Goal: Entertainment & Leisure: Consume media (video, audio)

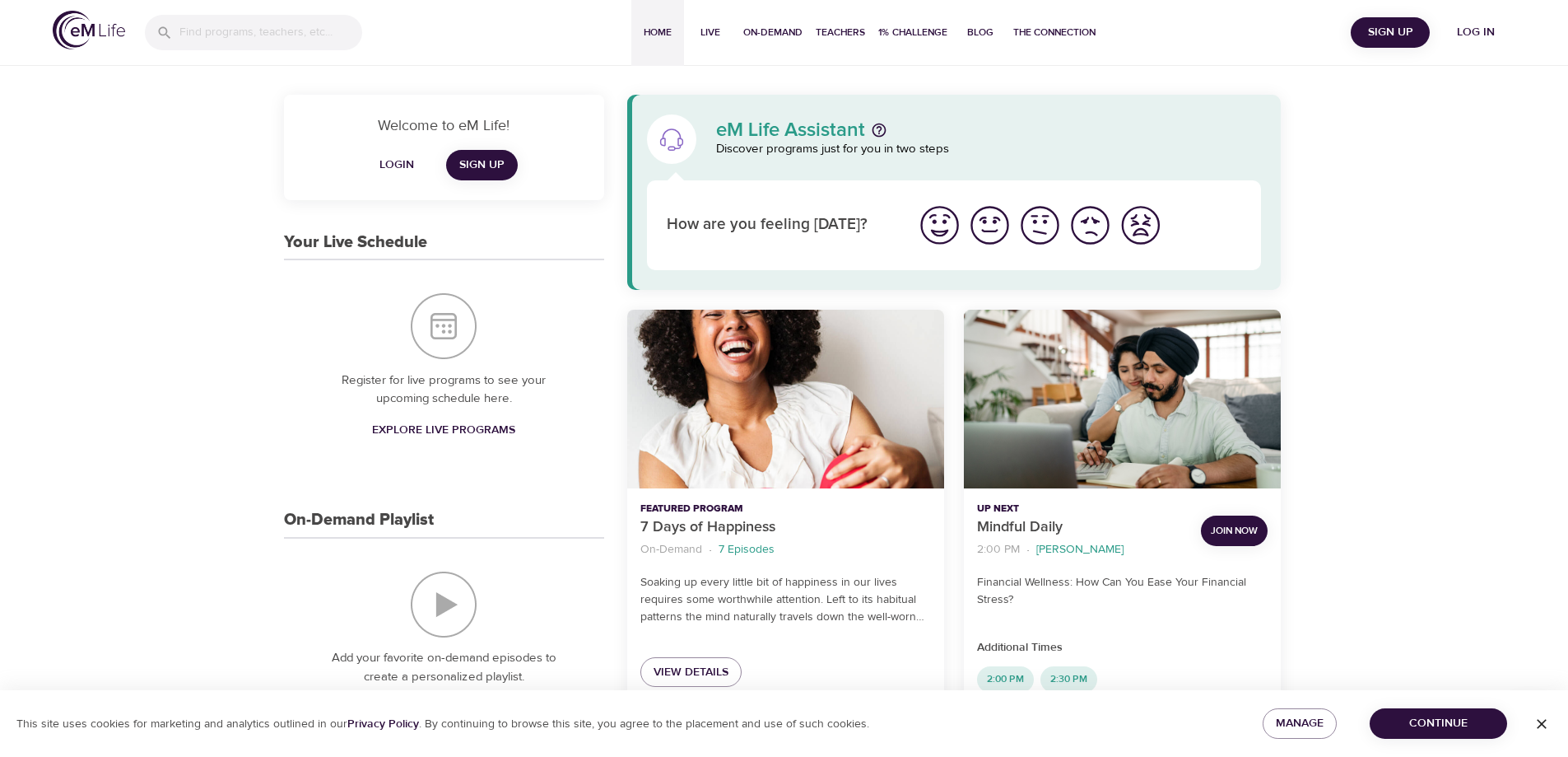
click at [1495, 31] on span "Log in" at bounding box center [1476, 33] width 66 height 21
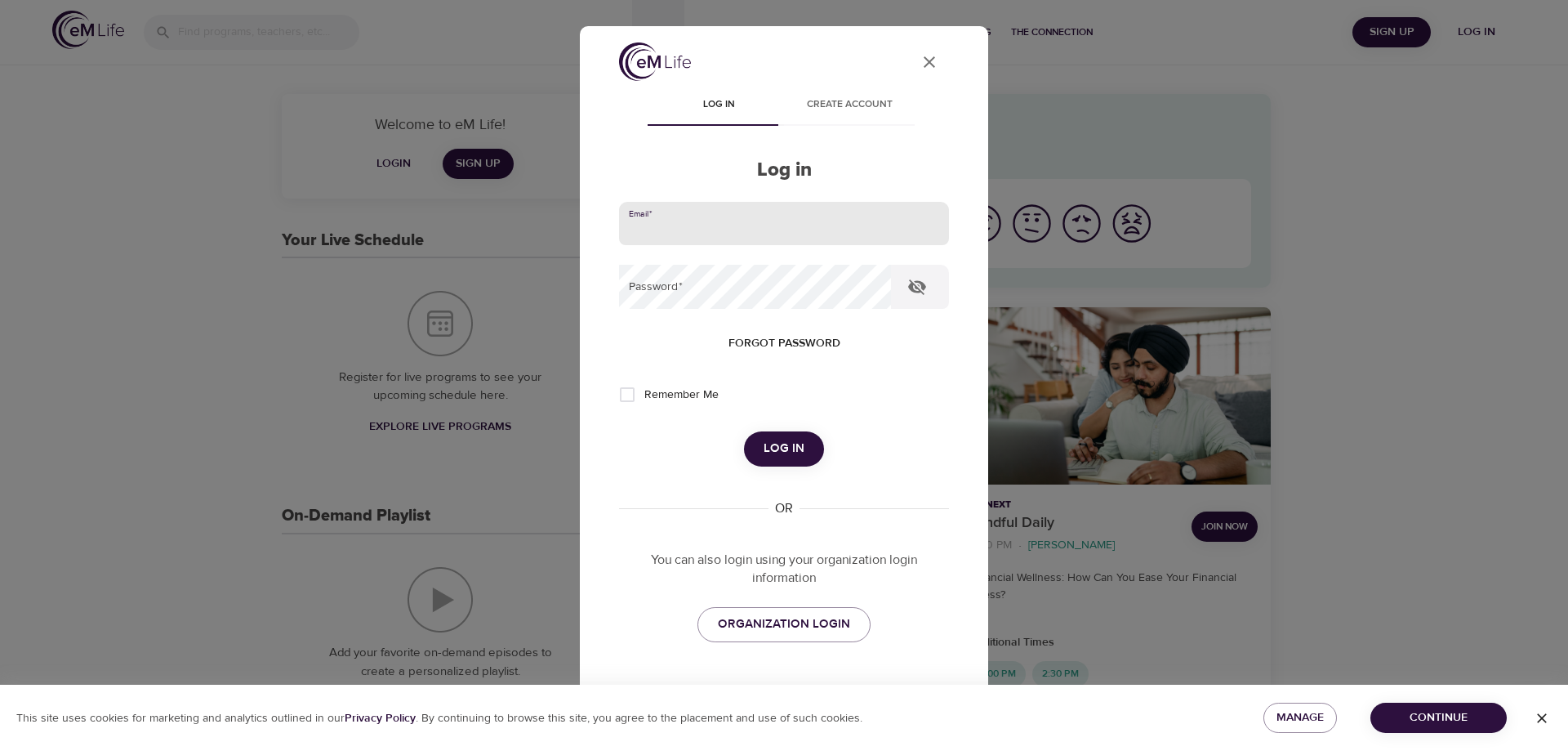
click at [870, 219] on input "email" at bounding box center [784, 224] width 330 height 44
type input "[PERSON_NAME][EMAIL_ADDRESS][DOMAIN_NAME]"
click at [744, 431] on button "Log in" at bounding box center [784, 448] width 80 height 35
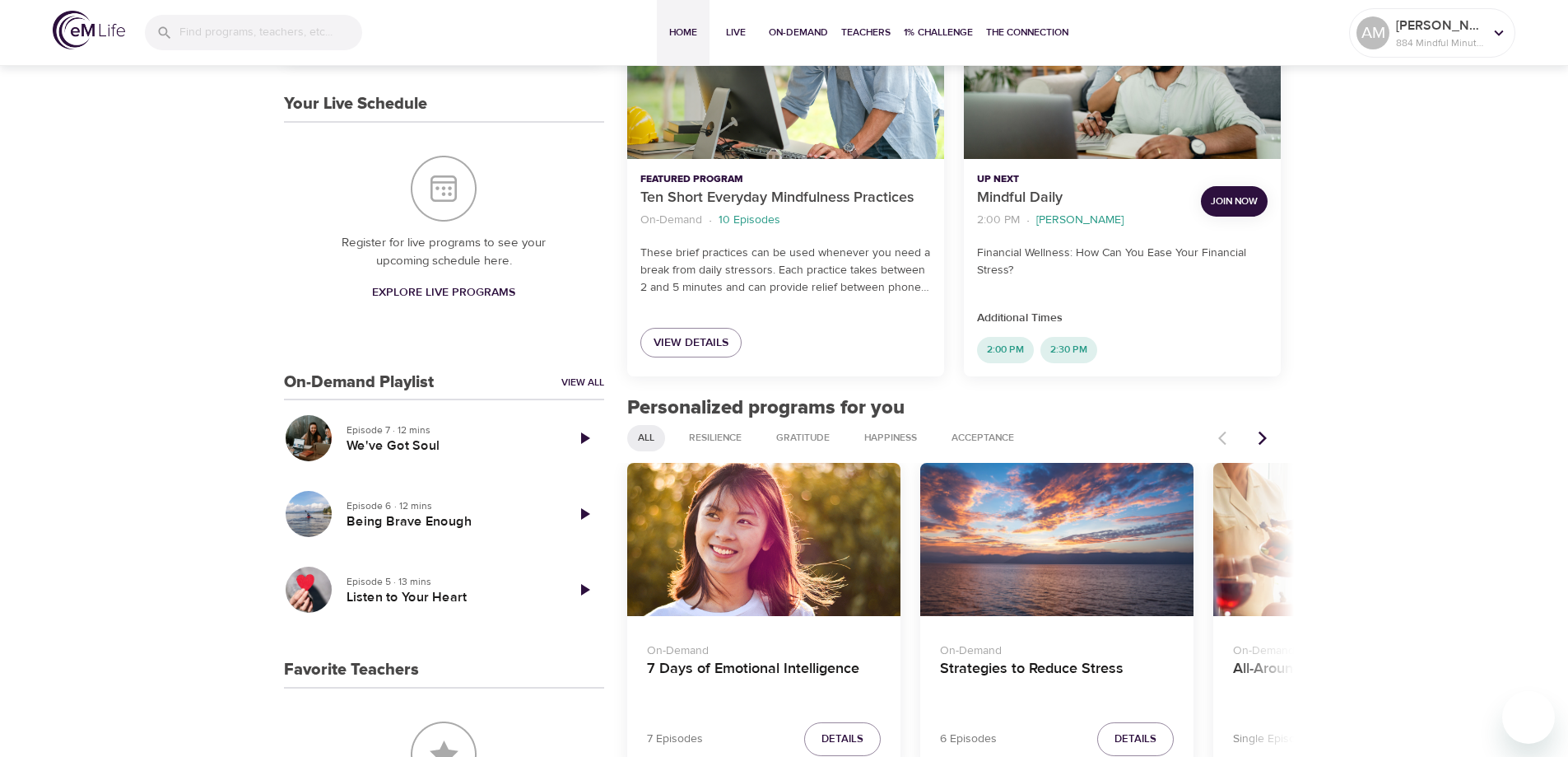
scroll to position [412, 0]
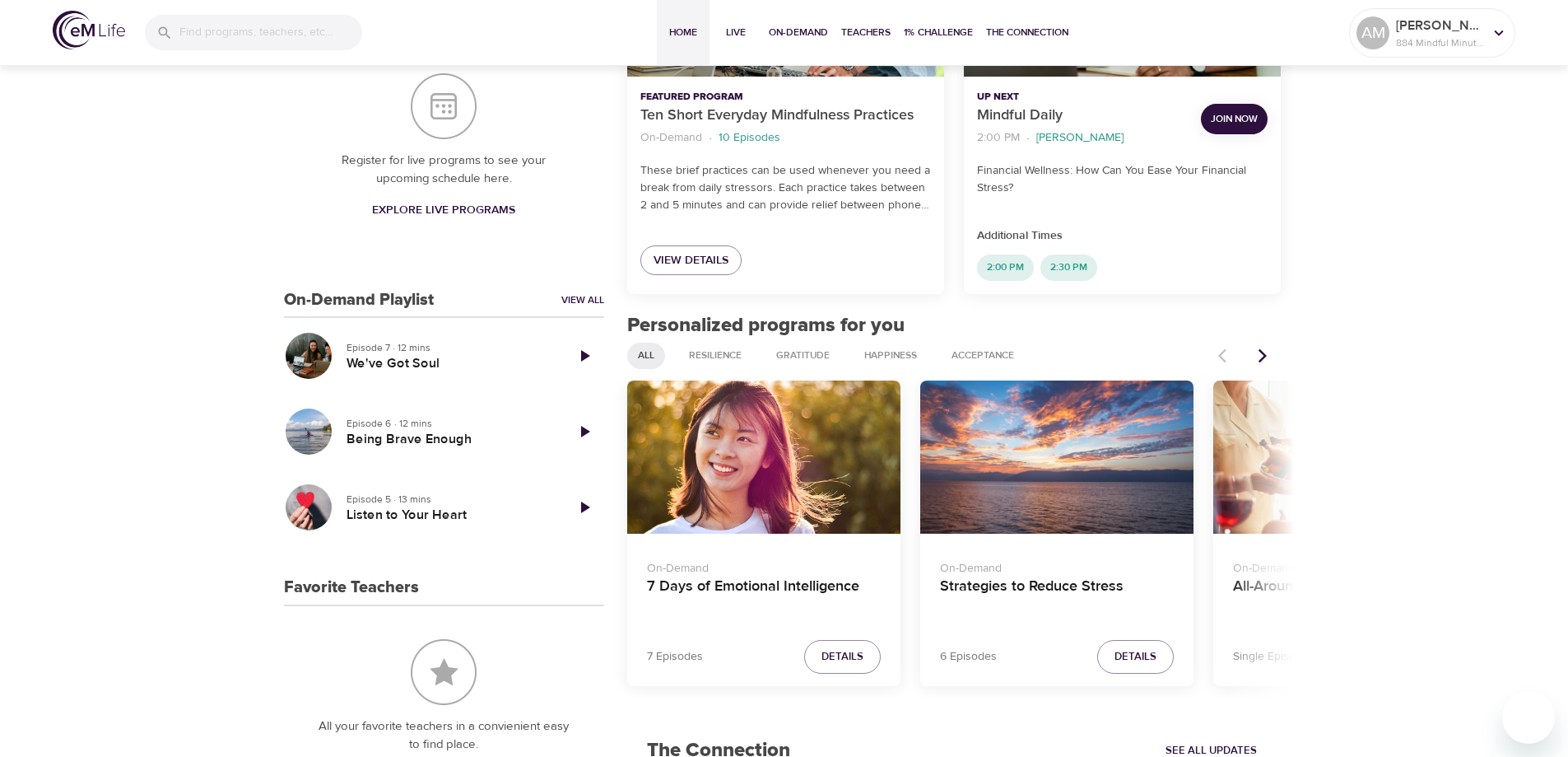
click at [1258, 356] on icon "Next items" at bounding box center [1262, 355] width 16 height 16
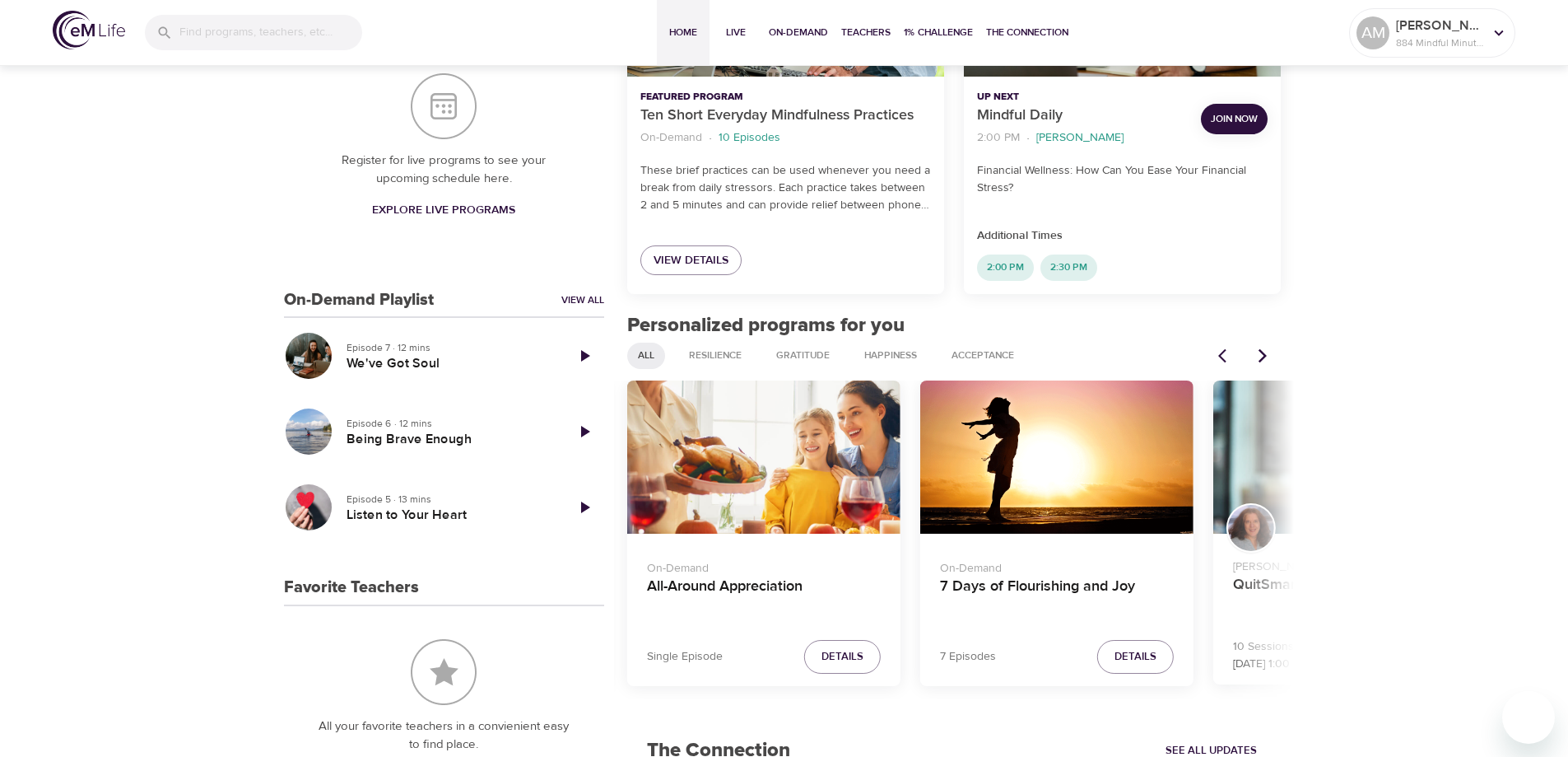
click at [1258, 356] on icon "Next items" at bounding box center [1262, 355] width 16 height 16
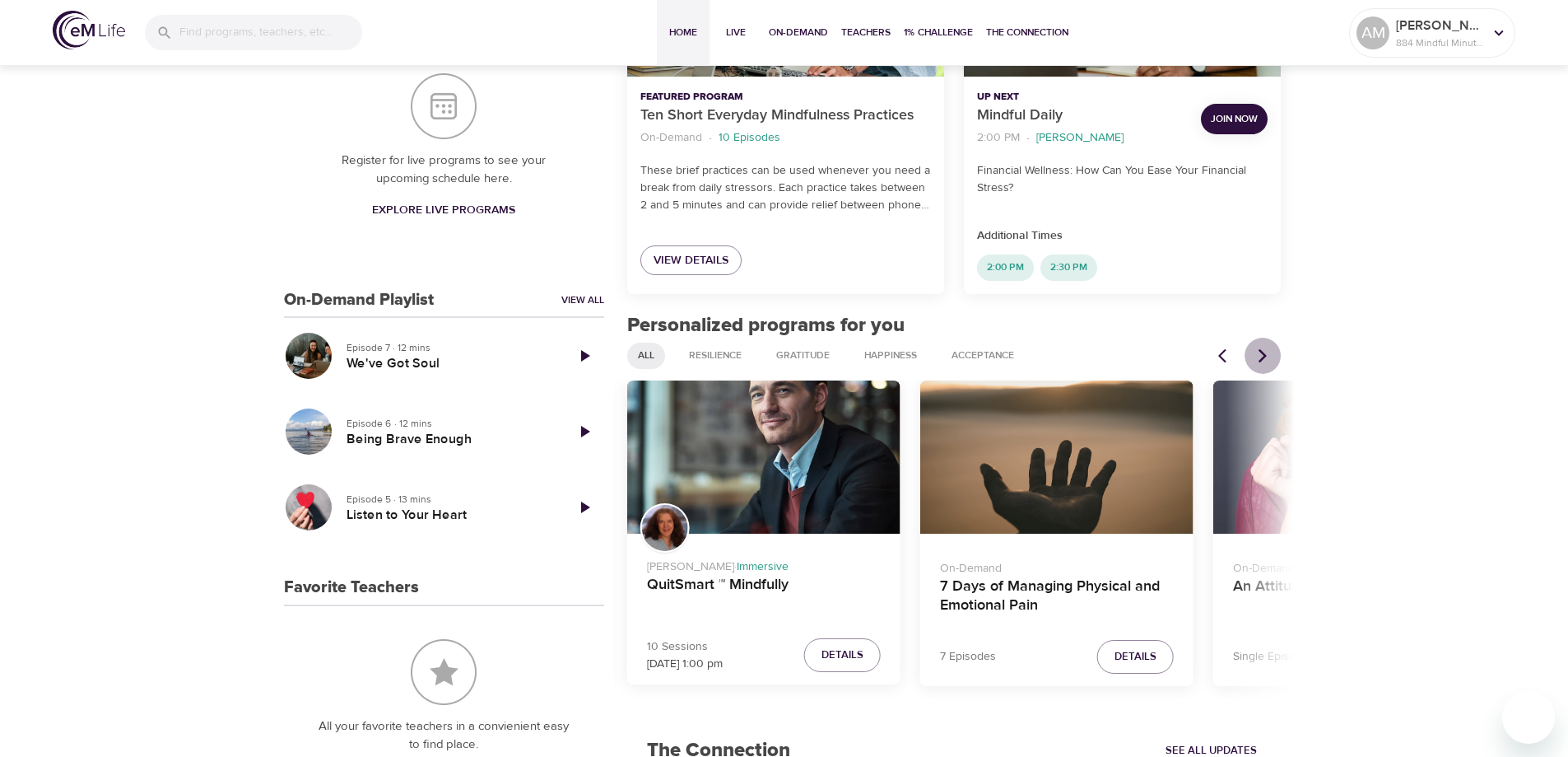
click at [1258, 356] on icon "Next items" at bounding box center [1262, 355] width 16 height 16
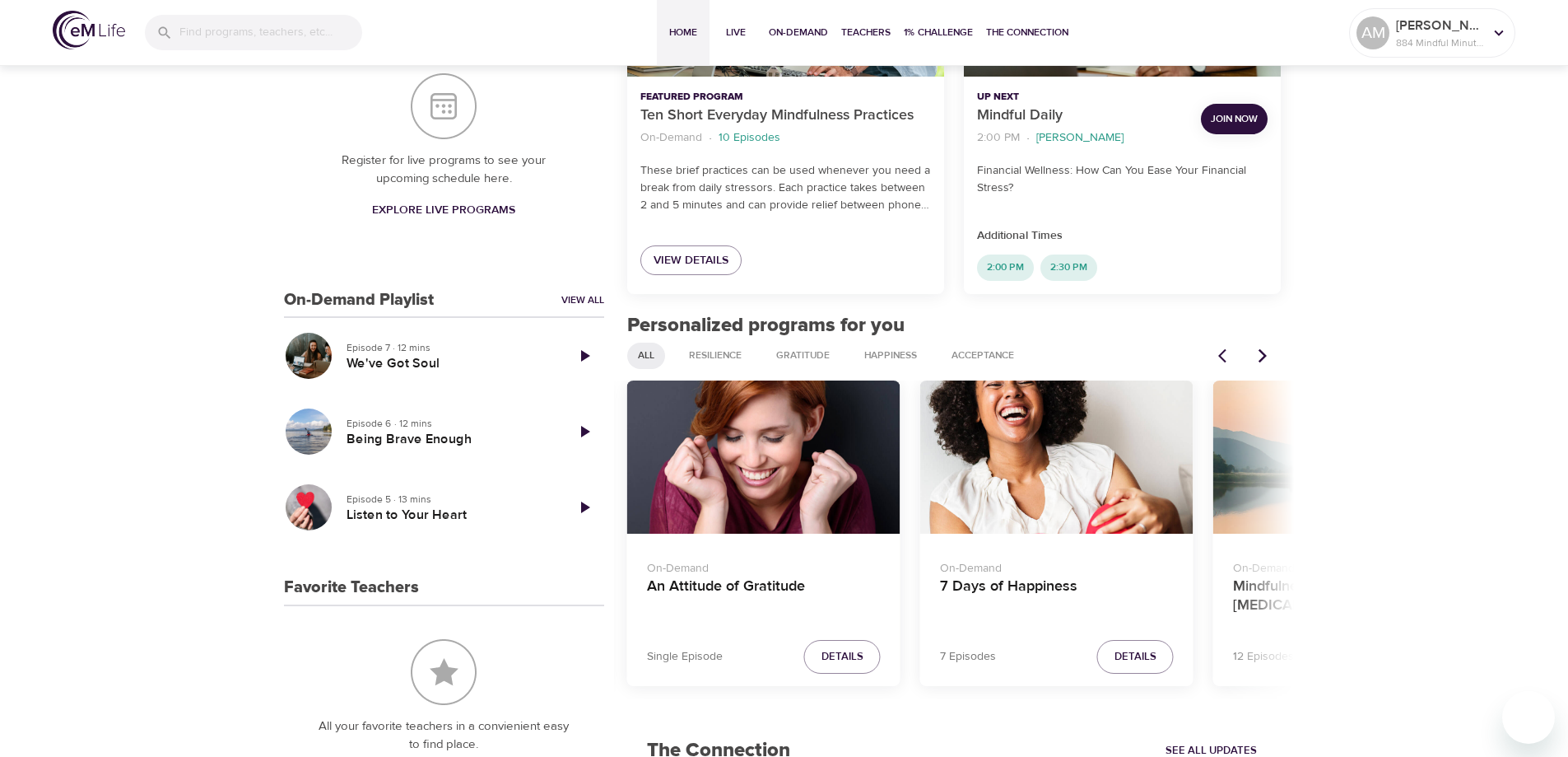
click at [1258, 356] on icon "Next items" at bounding box center [1262, 355] width 16 height 16
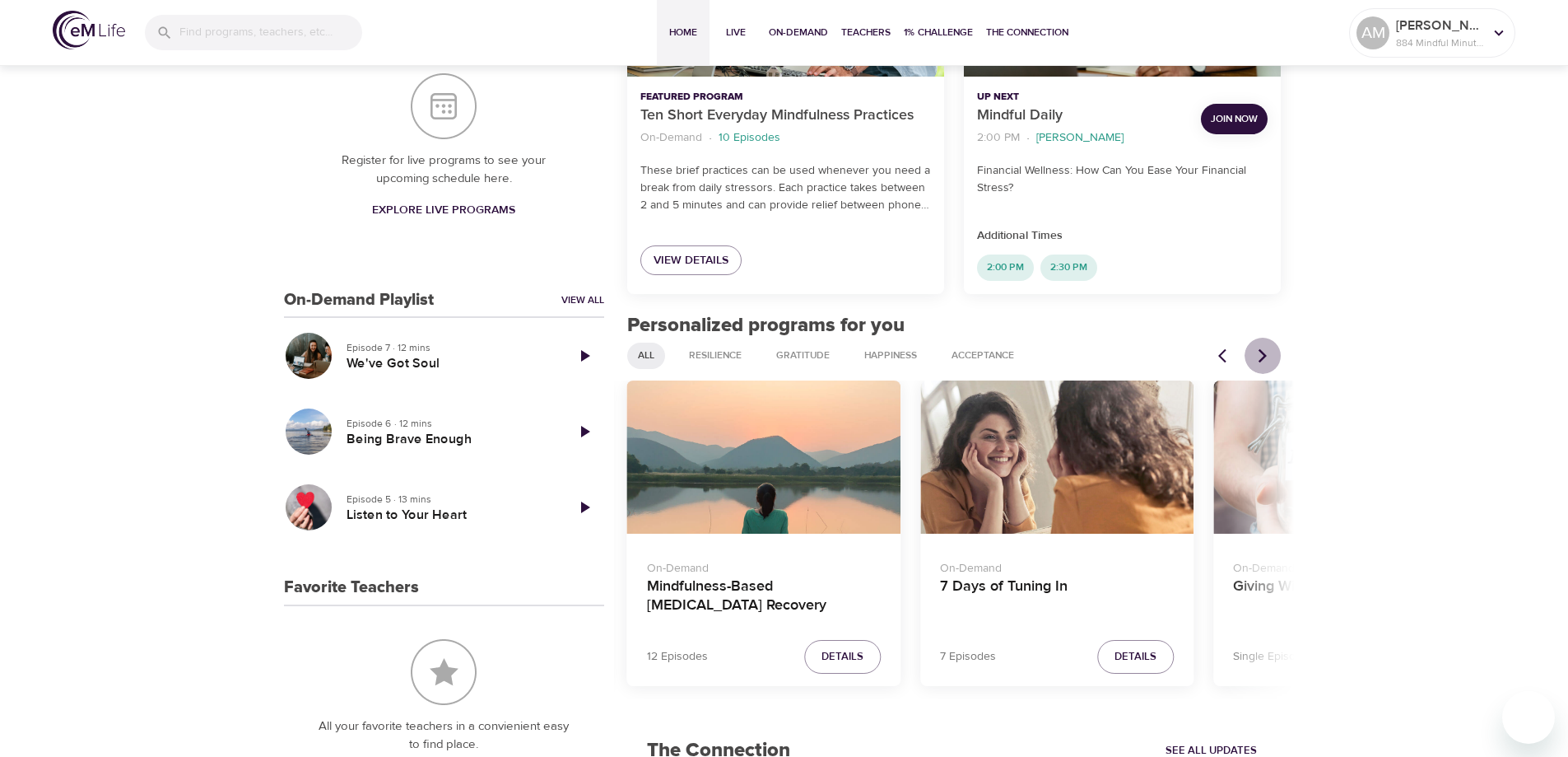
click at [1258, 356] on icon "Next items" at bounding box center [1262, 355] width 16 height 16
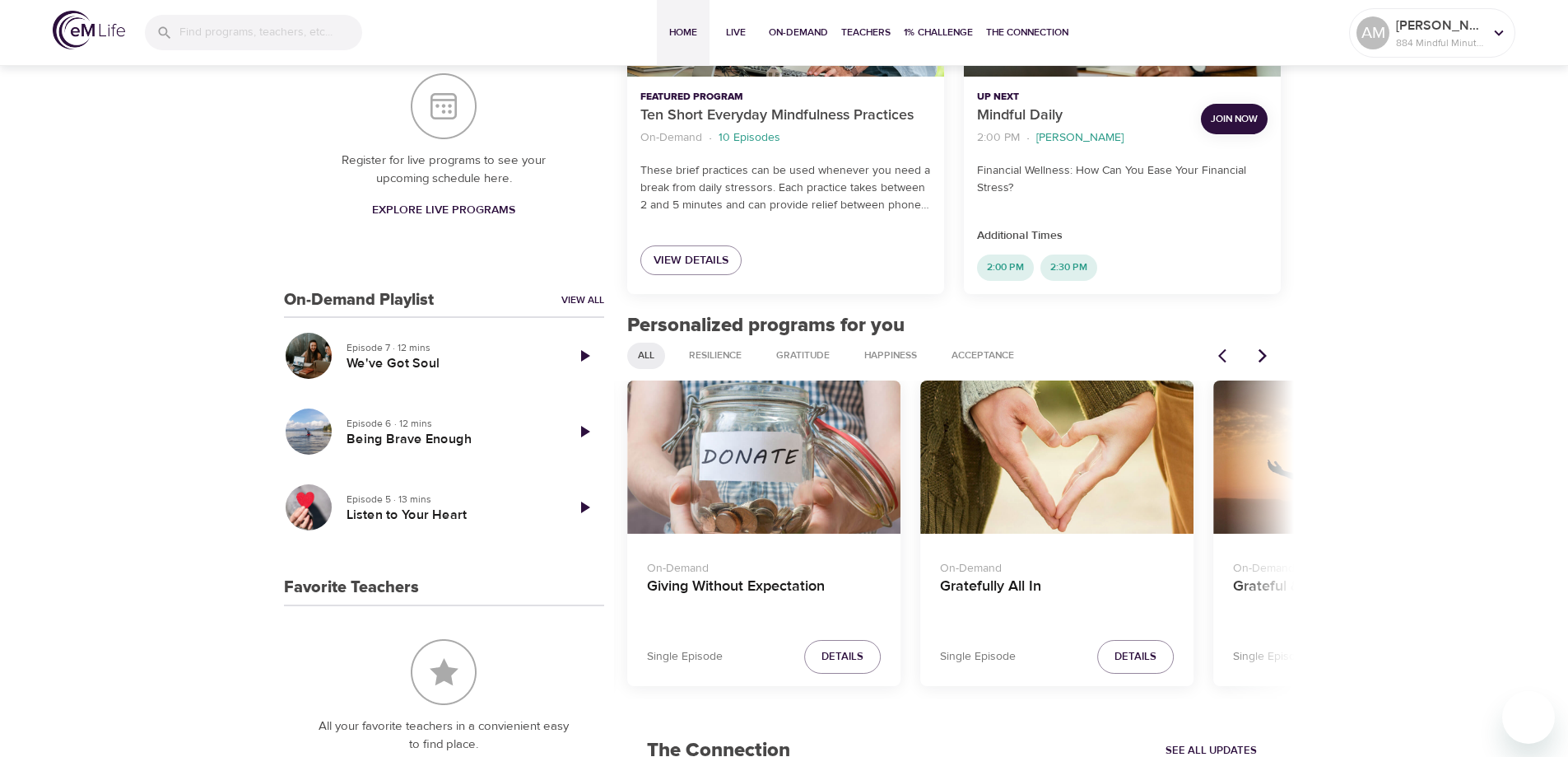
click at [1258, 356] on icon "Next items" at bounding box center [1262, 355] width 16 height 16
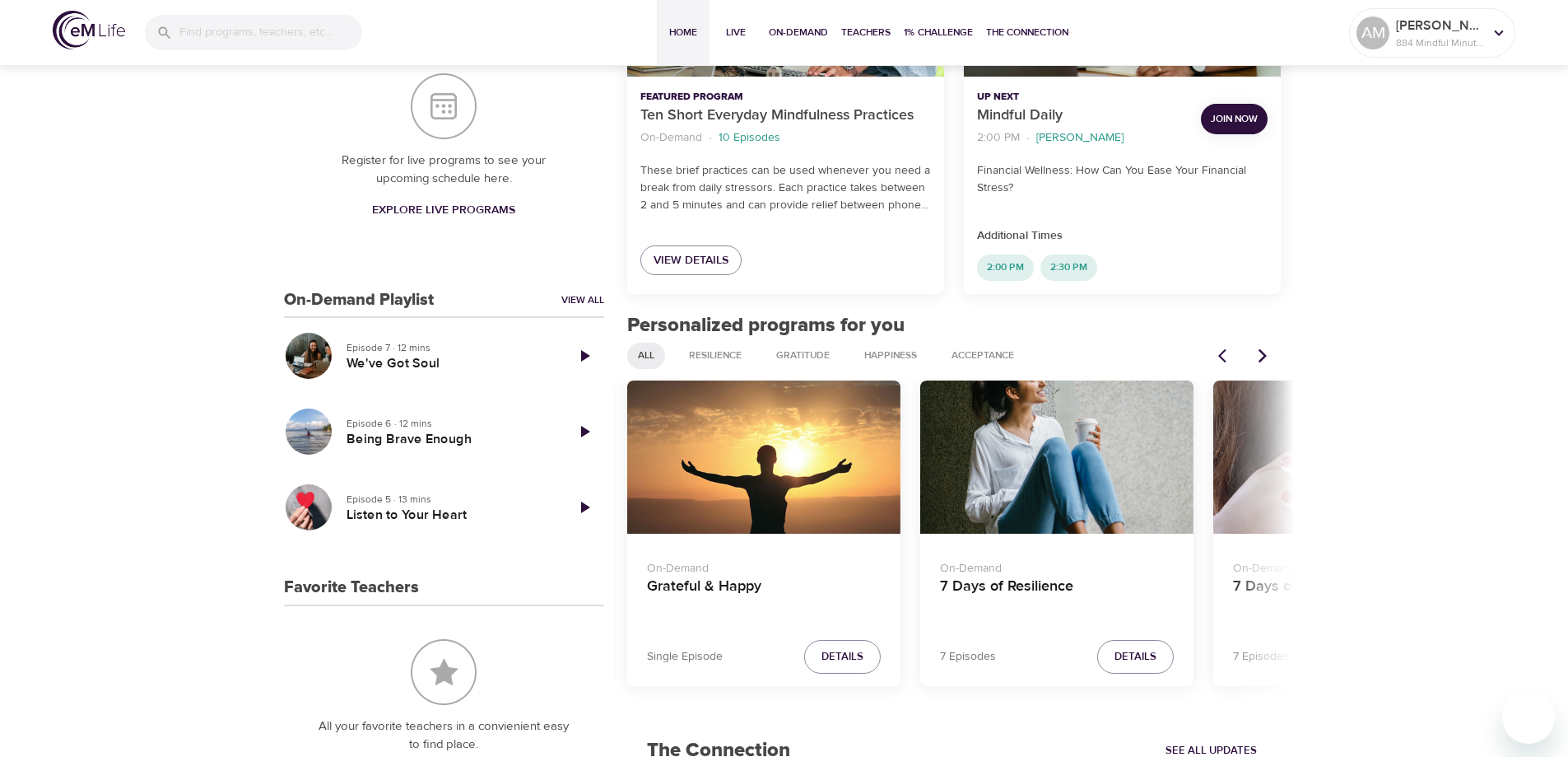
click at [1258, 356] on icon "Next items" at bounding box center [1262, 355] width 16 height 16
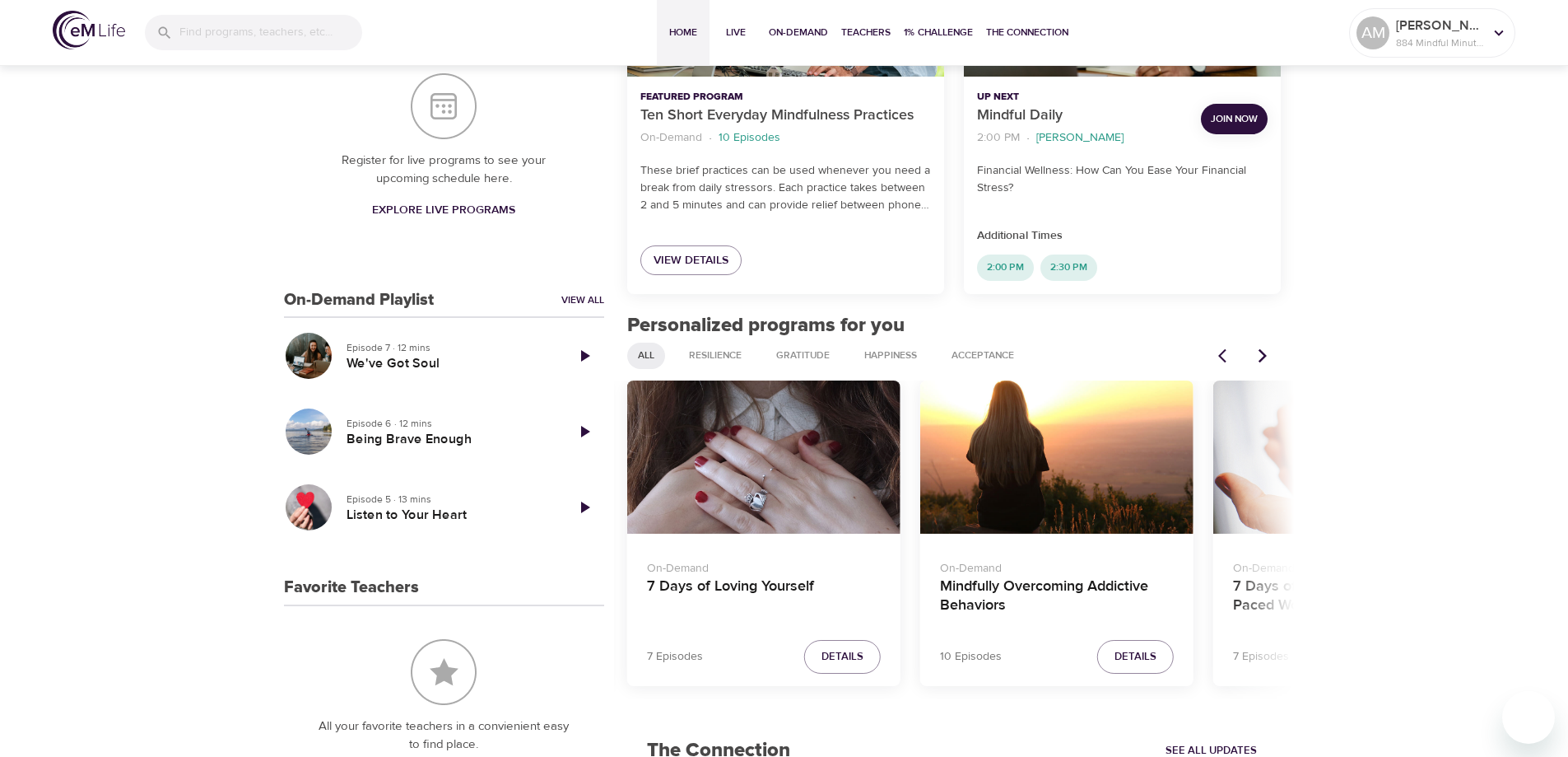
click at [1258, 356] on icon "Next items" at bounding box center [1262, 355] width 16 height 16
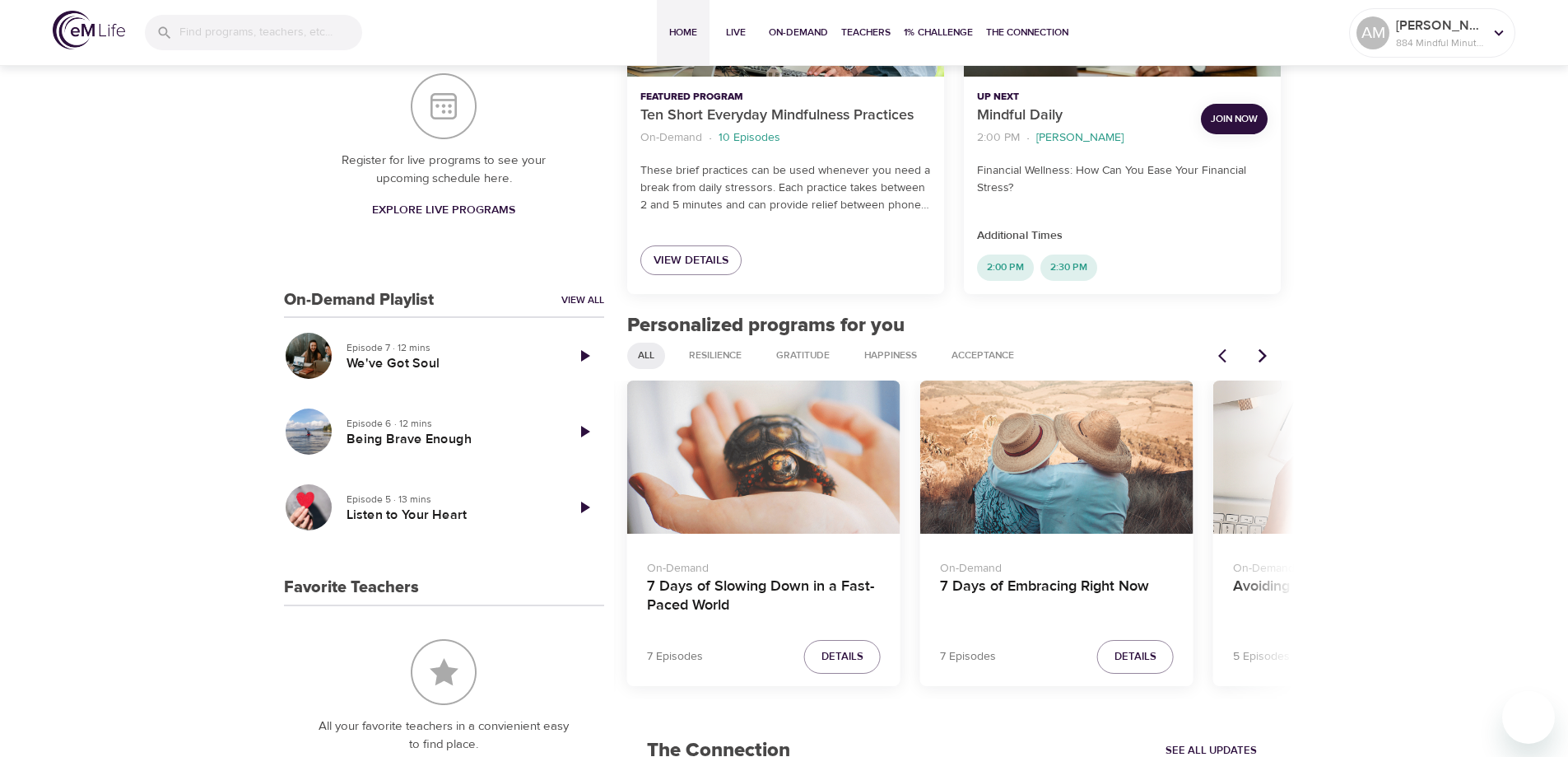
click at [811, 444] on div "7 Days of Slowing Down in a Fast-Paced World" at bounding box center [764, 457] width 273 height 154
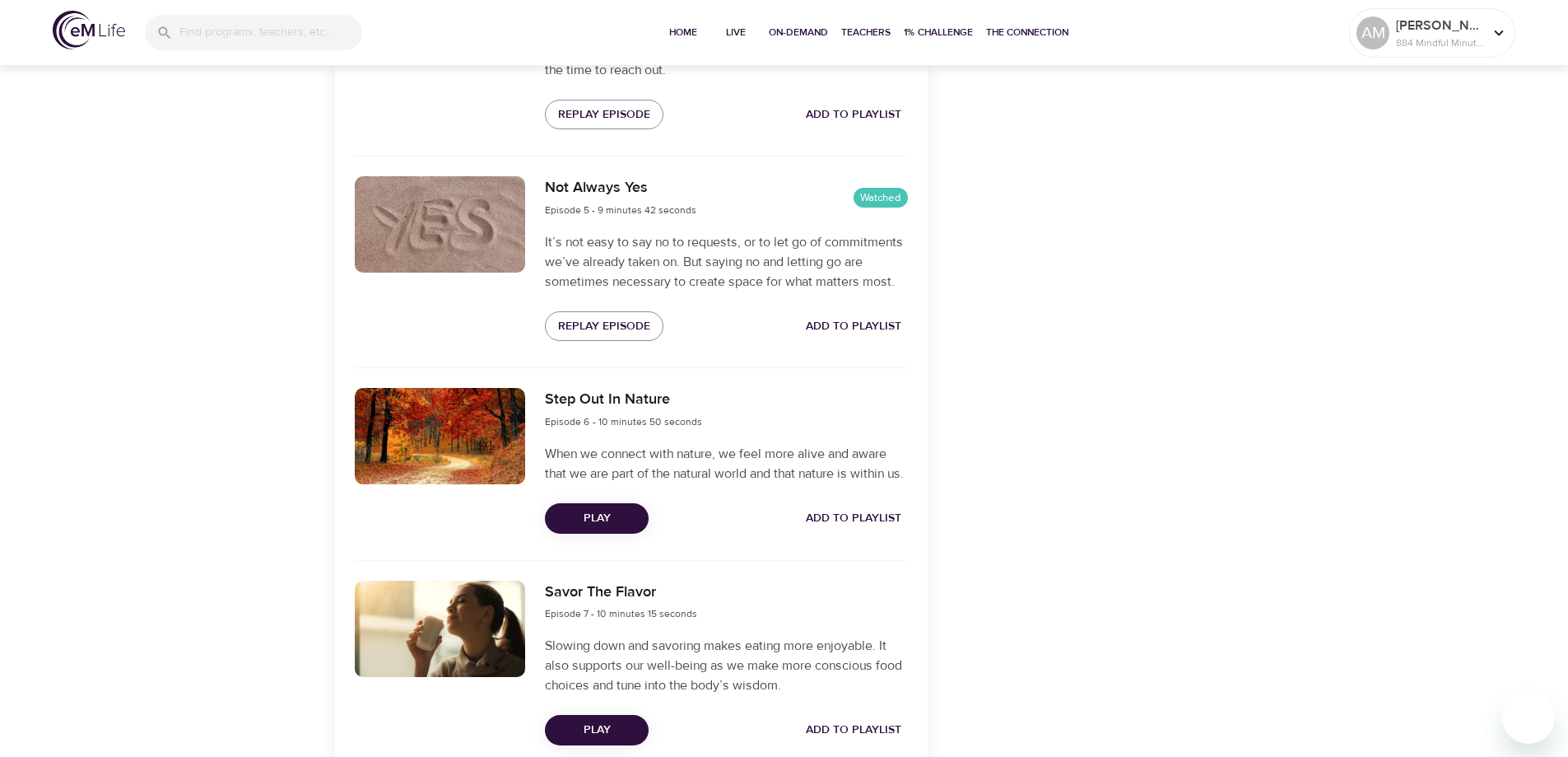
scroll to position [1482, 0]
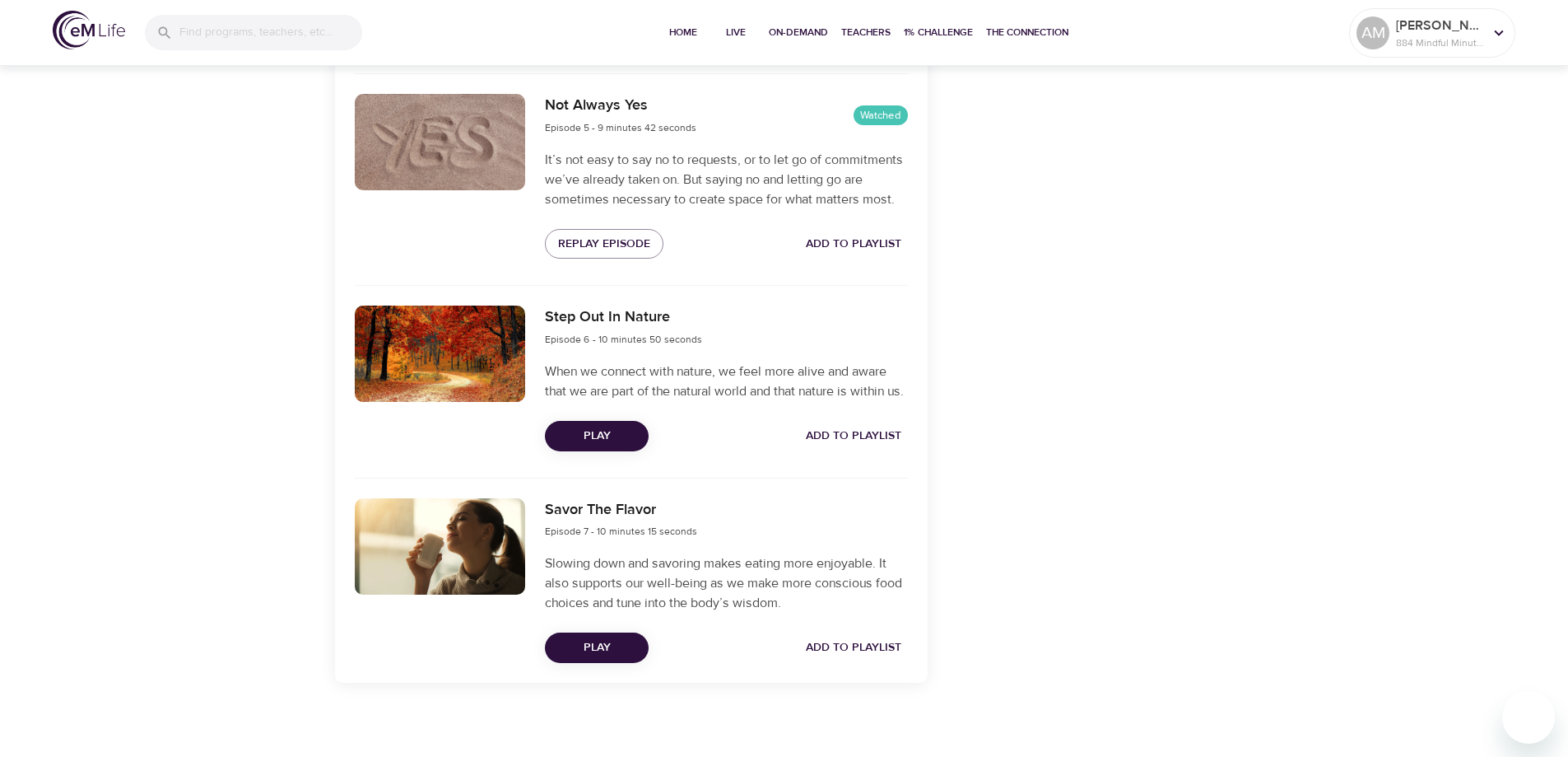
click at [597, 446] on span "Play" at bounding box center [596, 436] width 77 height 21
